Goal: Task Accomplishment & Management: Complete application form

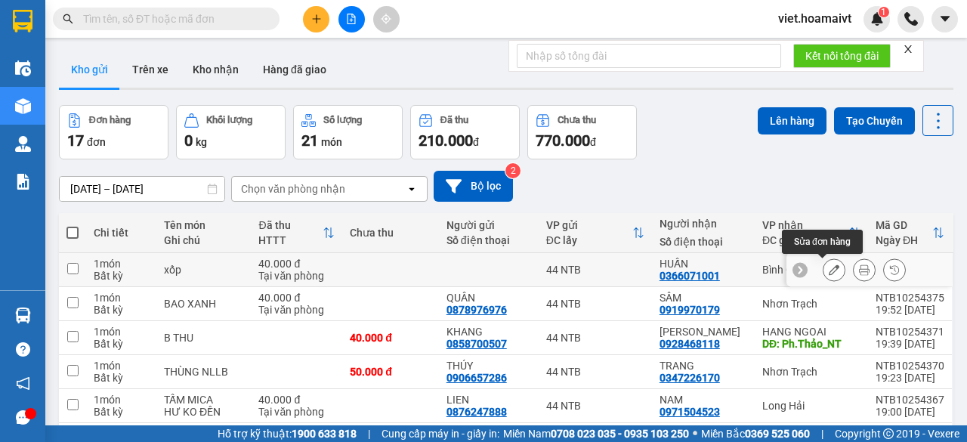
click at [829, 271] on icon at bounding box center [834, 269] width 11 height 11
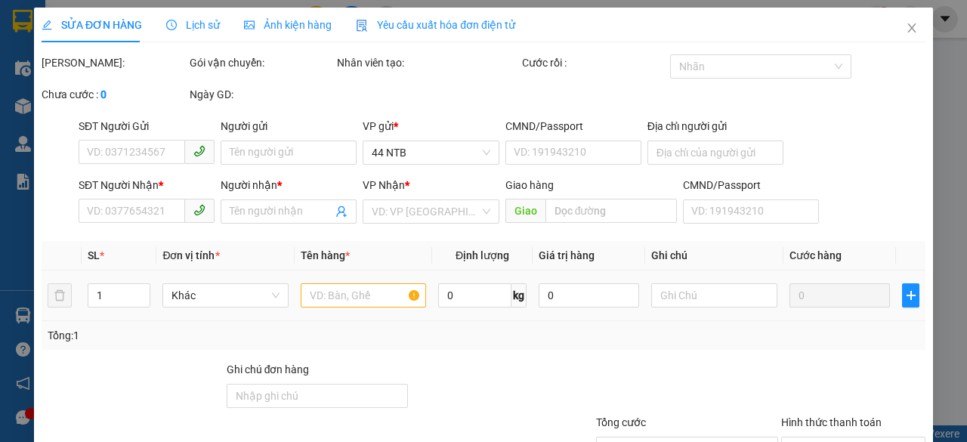
type input "0366071001"
type input "HUẤN"
type input "40.000"
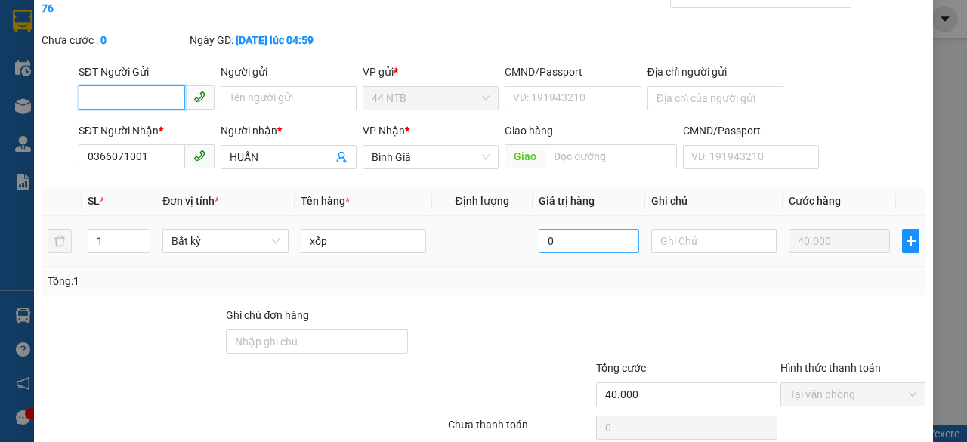
scroll to position [135, 0]
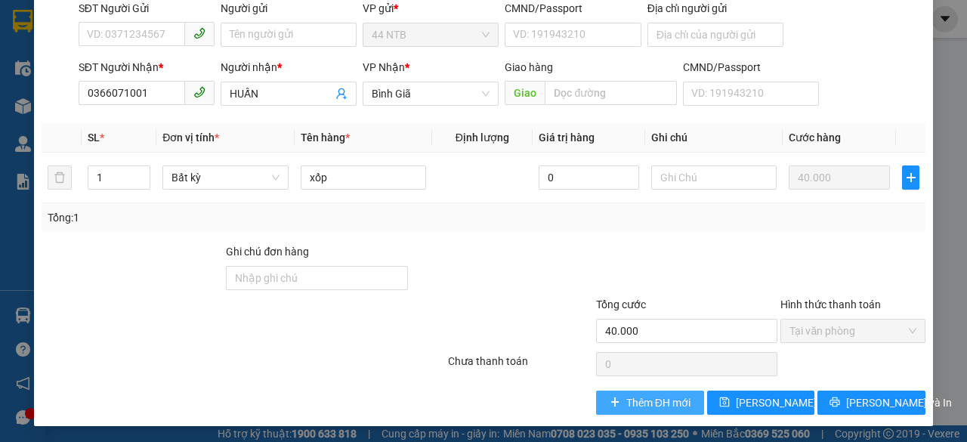
click at [652, 398] on span "Thêm ĐH mới" at bounding box center [658, 402] width 64 height 17
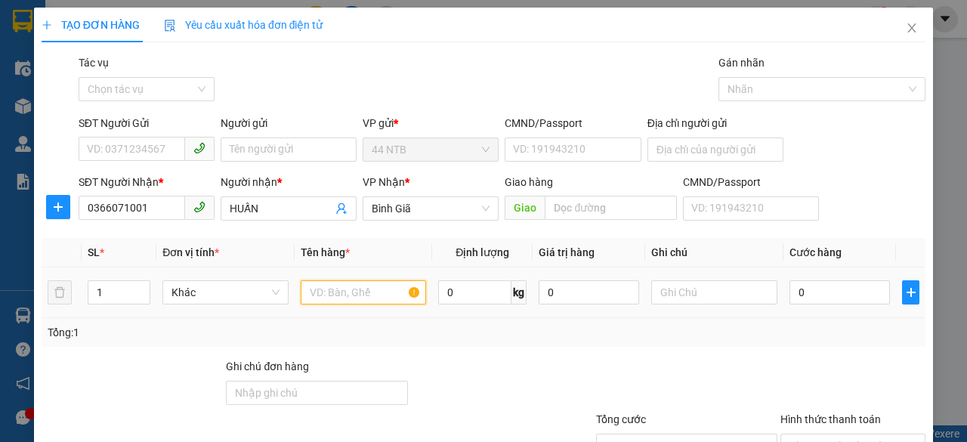
click at [380, 295] on input "text" at bounding box center [364, 292] width 126 height 24
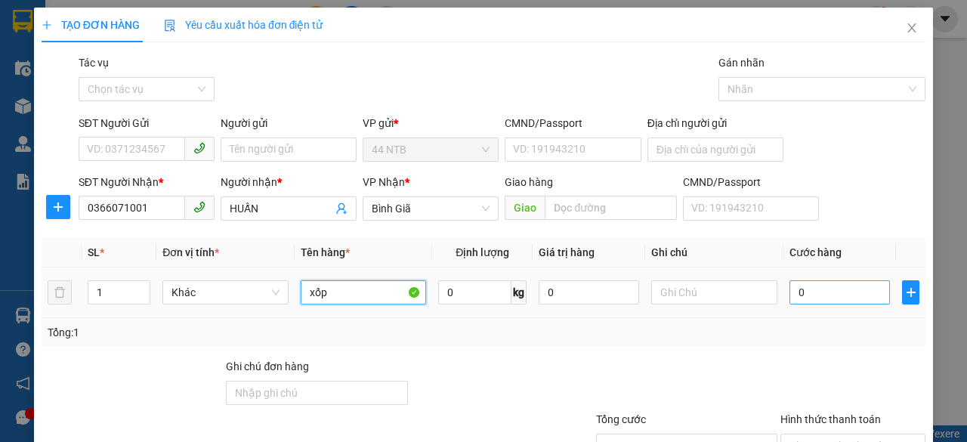
type input "xốp"
click at [831, 298] on input "0" at bounding box center [840, 292] width 100 height 24
type input "6"
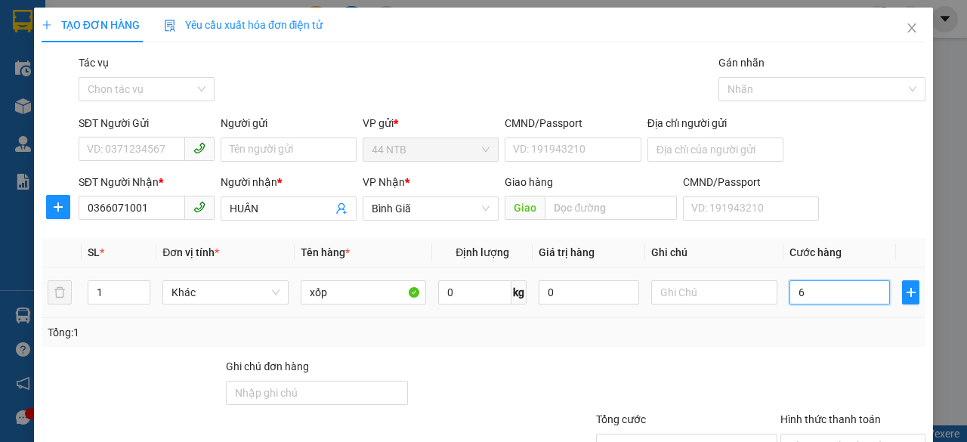
type input "60"
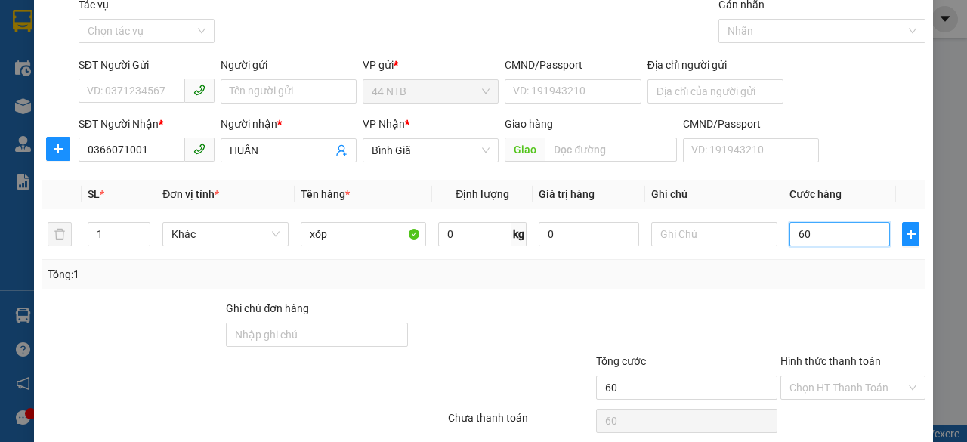
scroll to position [115, 0]
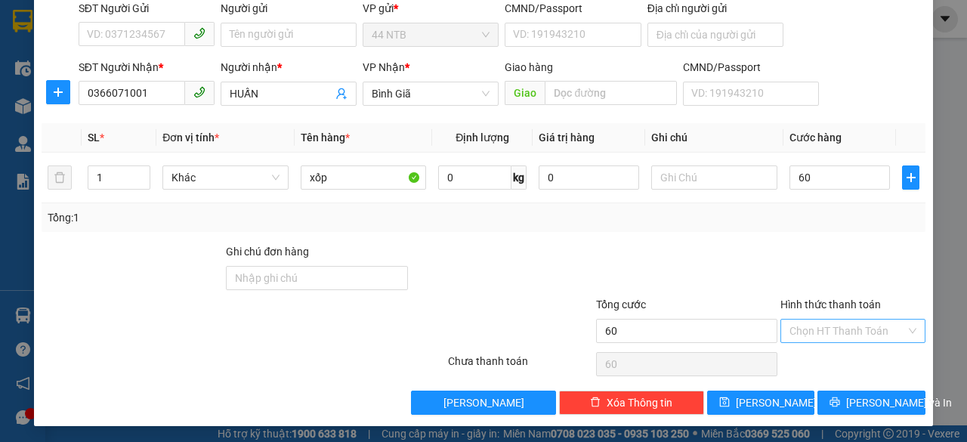
type input "60.000"
click at [834, 334] on input "Hình thức thanh toán" at bounding box center [848, 331] width 116 height 23
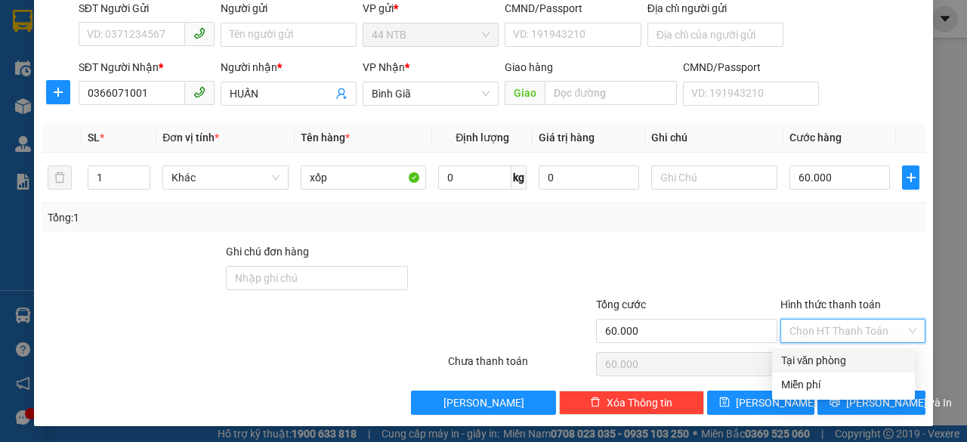
click at [839, 365] on div "Tại văn phòng" at bounding box center [843, 360] width 125 height 17
type input "0"
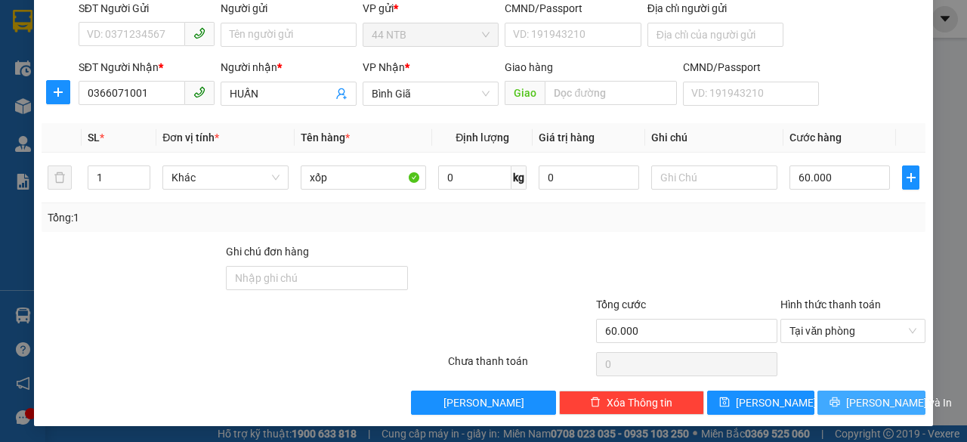
click at [831, 400] on icon "printer" at bounding box center [835, 402] width 11 height 11
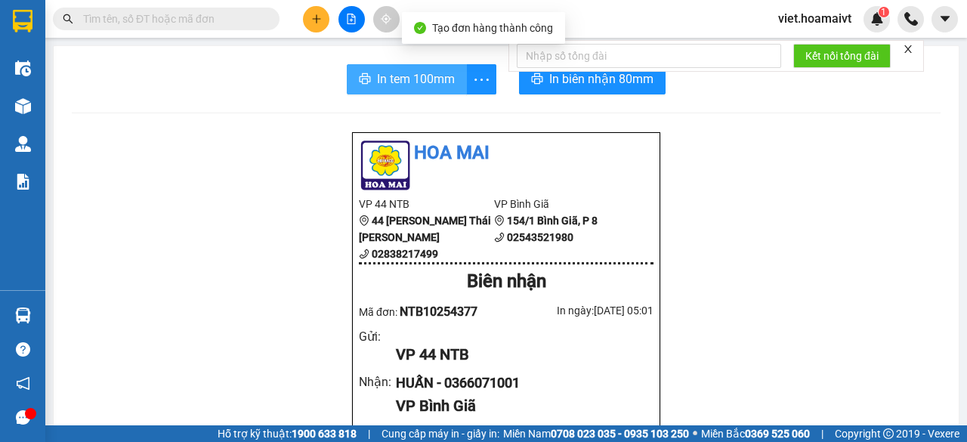
click at [382, 79] on span "In tem 100mm" at bounding box center [416, 79] width 78 height 19
